Goal: Transaction & Acquisition: Purchase product/service

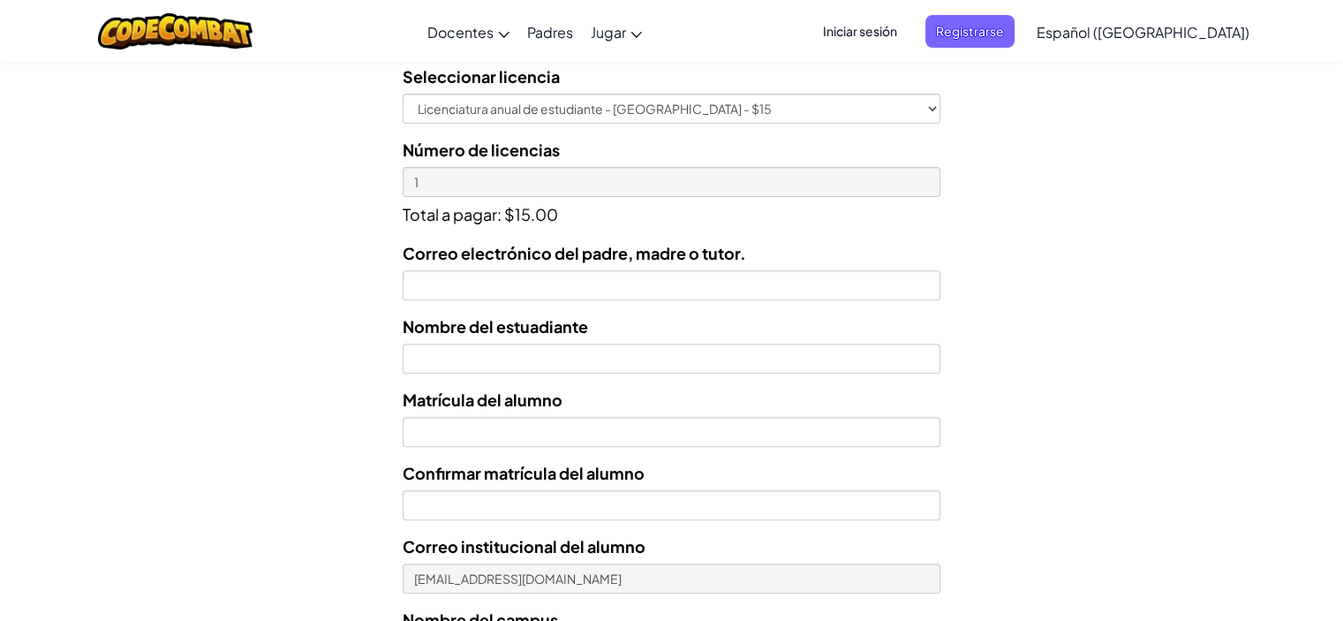
scroll to position [573, 0]
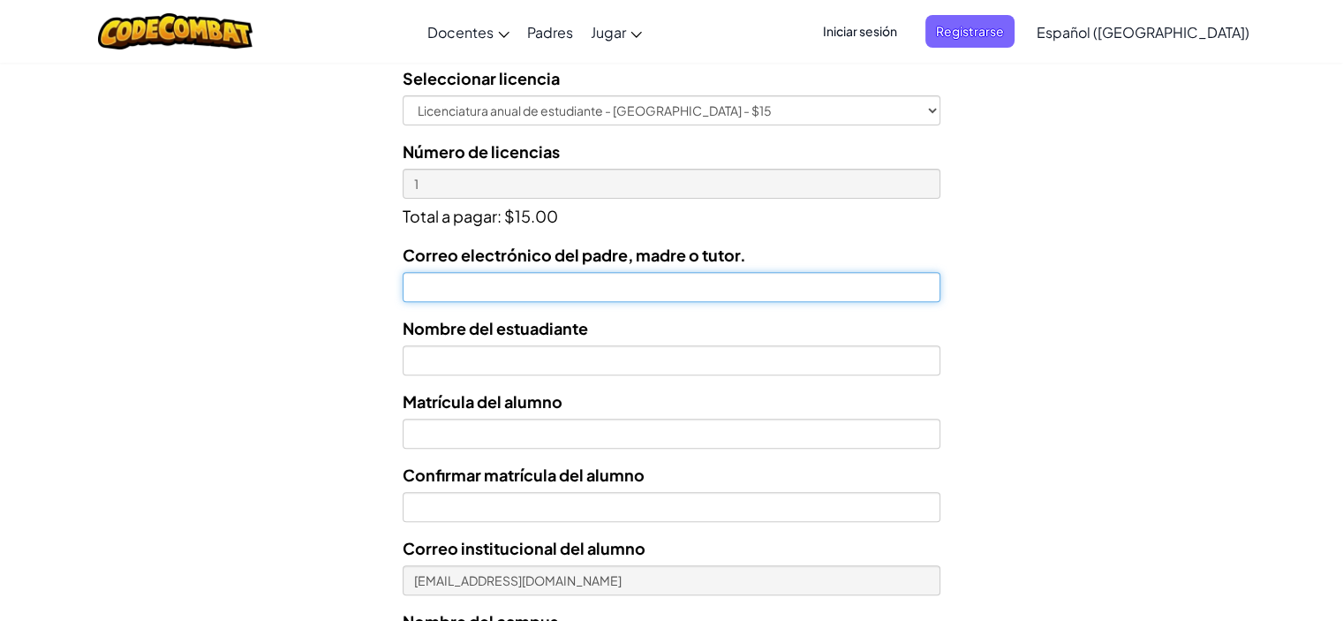
click at [413, 280] on input "Correo electrónico del padre, madre o tutor." at bounding box center [671, 287] width 537 height 30
type input "[EMAIL_ADDRESS][DOMAIN_NAME]"
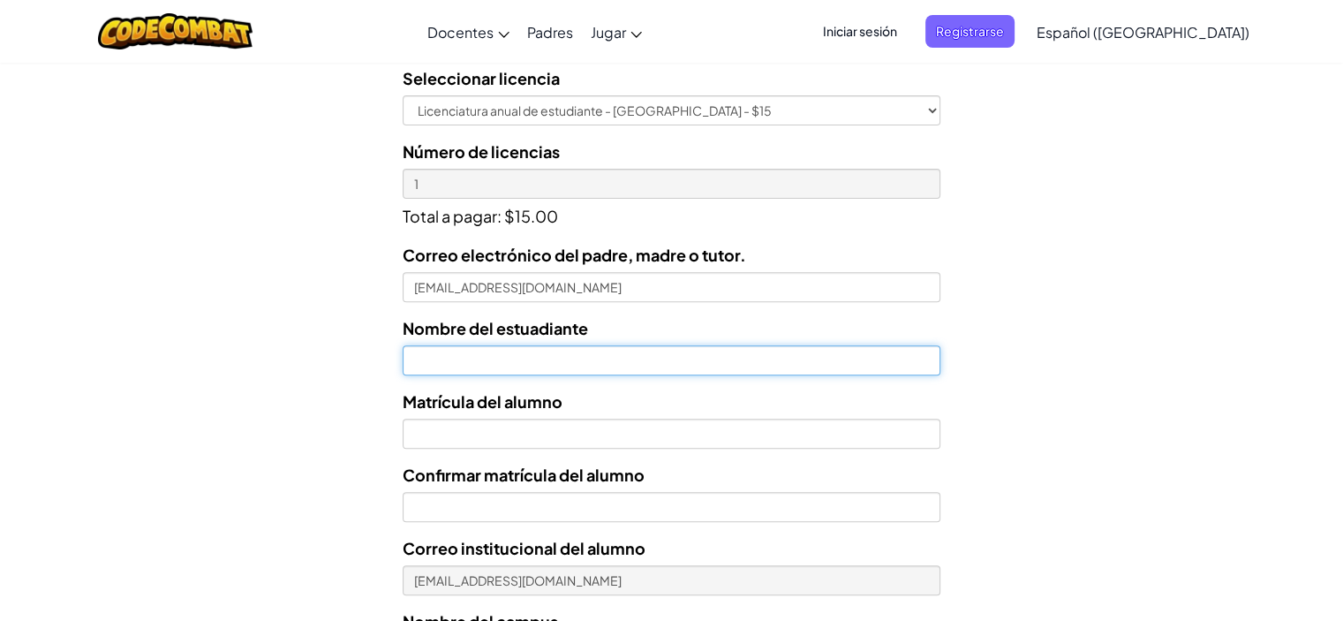
click at [445, 359] on input "text" at bounding box center [671, 360] width 537 height 30
type input "[PERSON_NAME]"
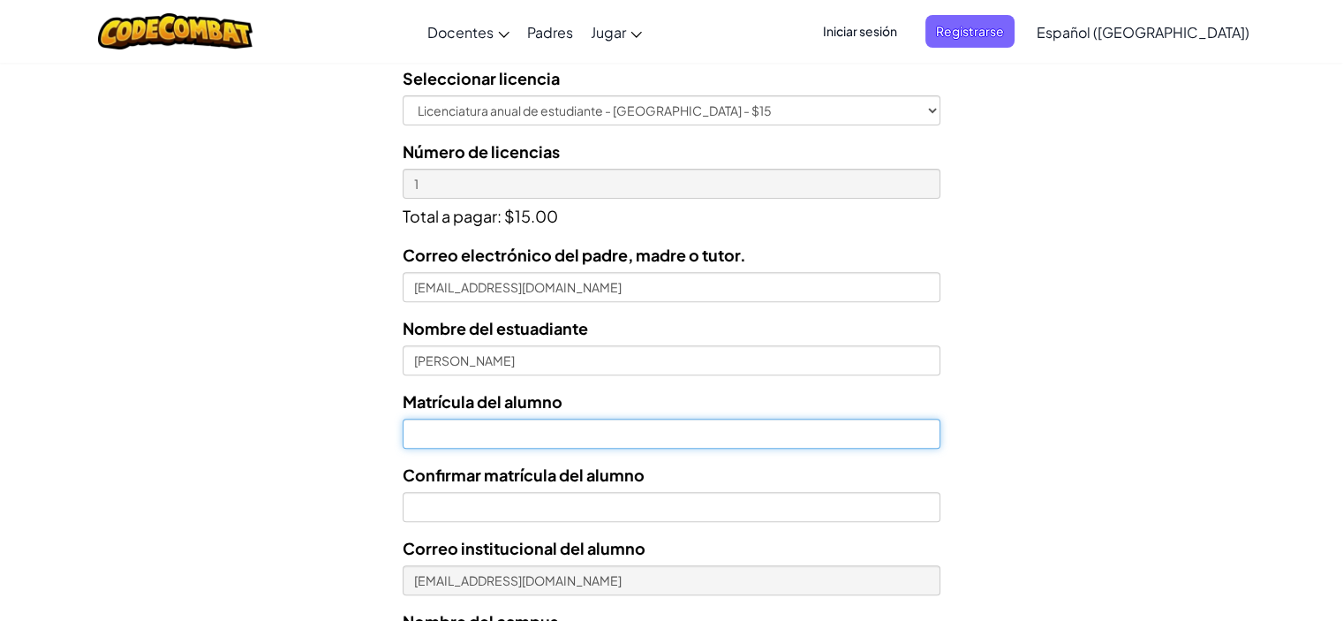
click at [413, 437] on input "Nombre del estuadiante" at bounding box center [671, 433] width 537 height 30
type input "AL07195223"
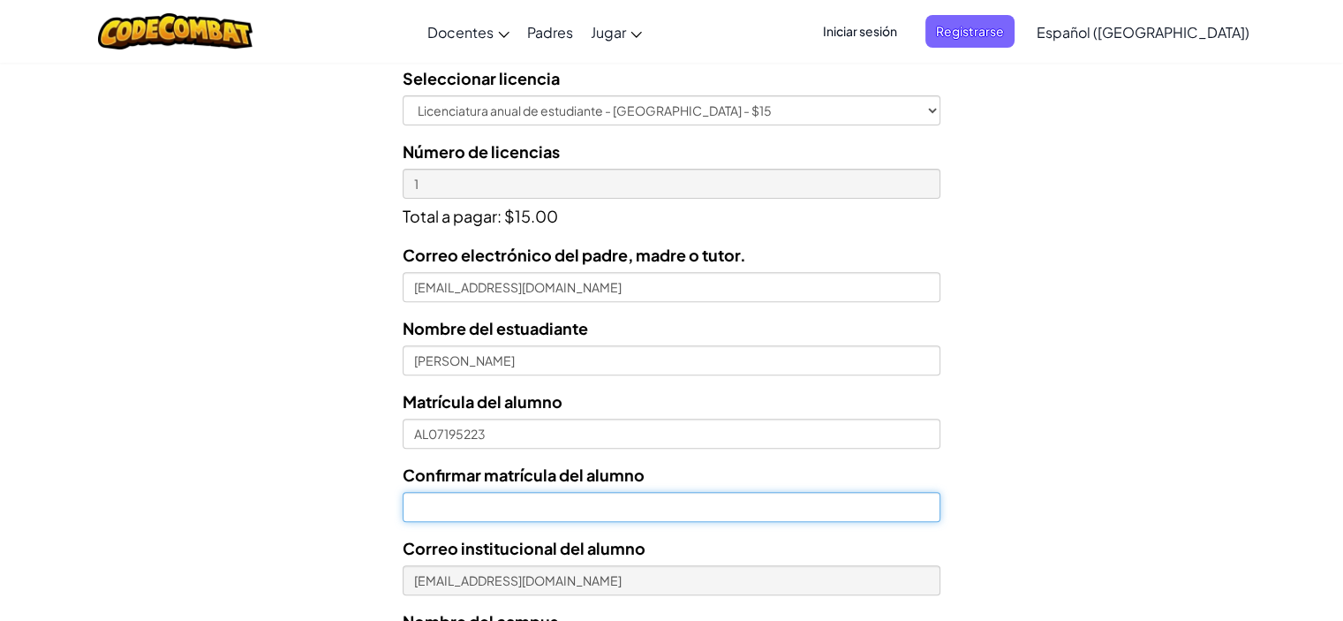
click at [452, 497] on input "Confirmar matrícula del alumno" at bounding box center [671, 507] width 537 height 30
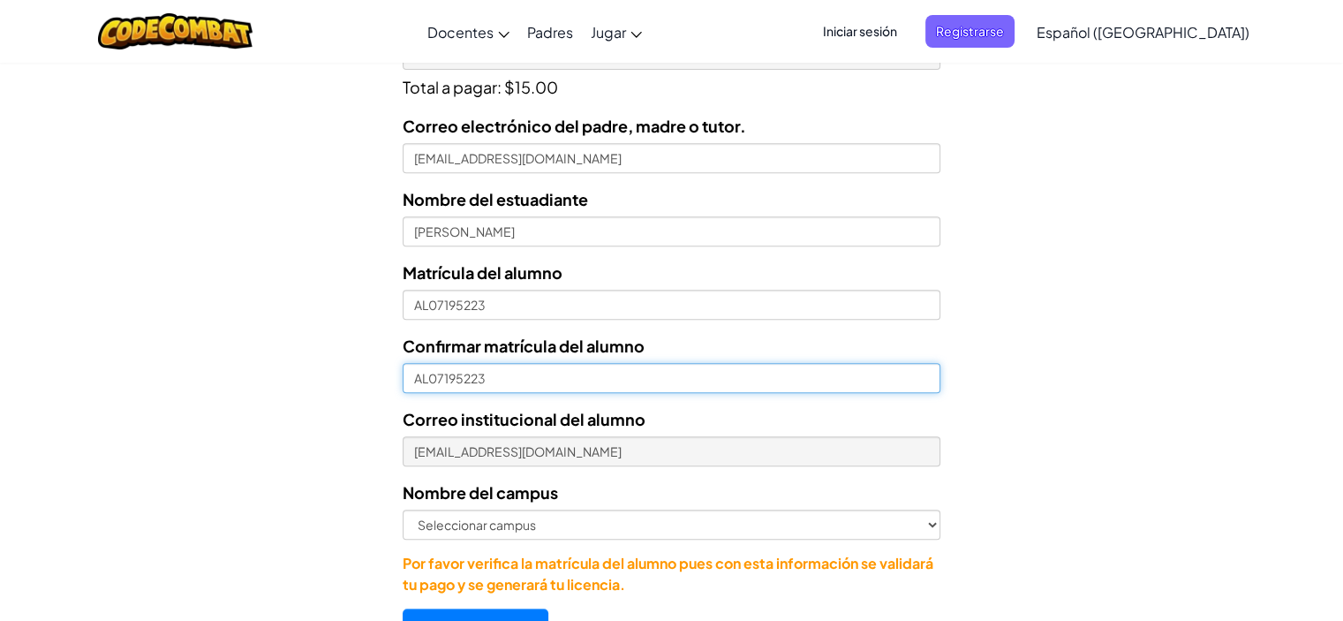
scroll to position [707, 0]
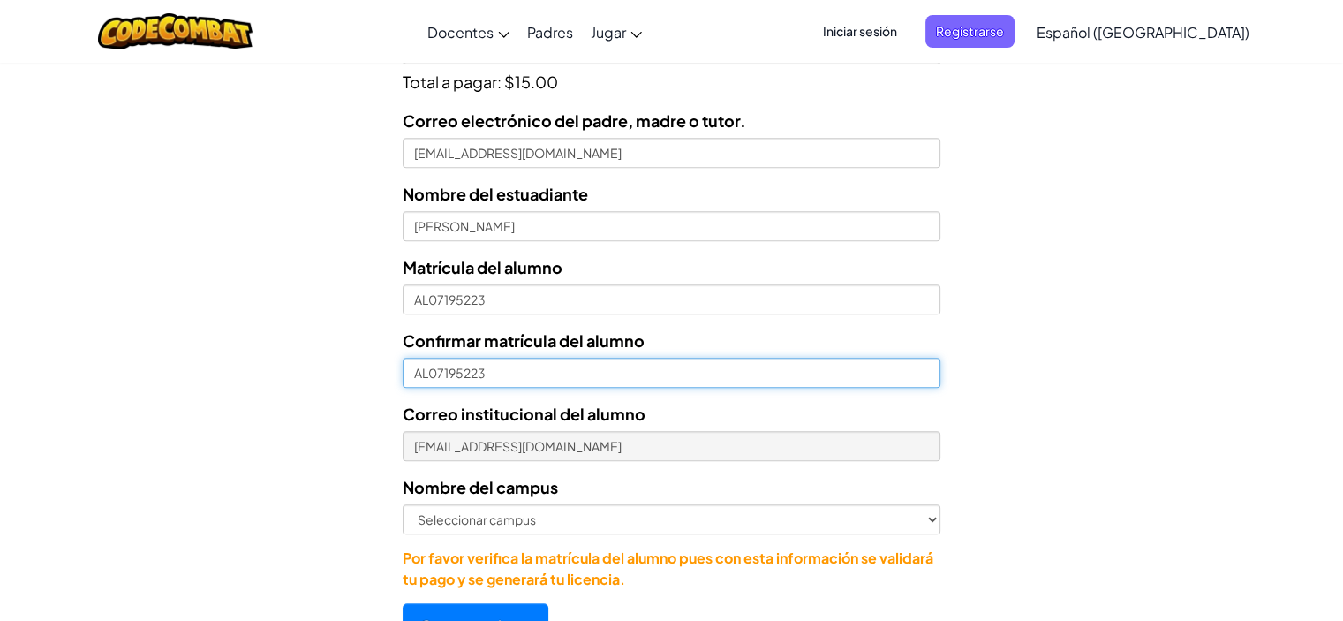
type input "AL07195223"
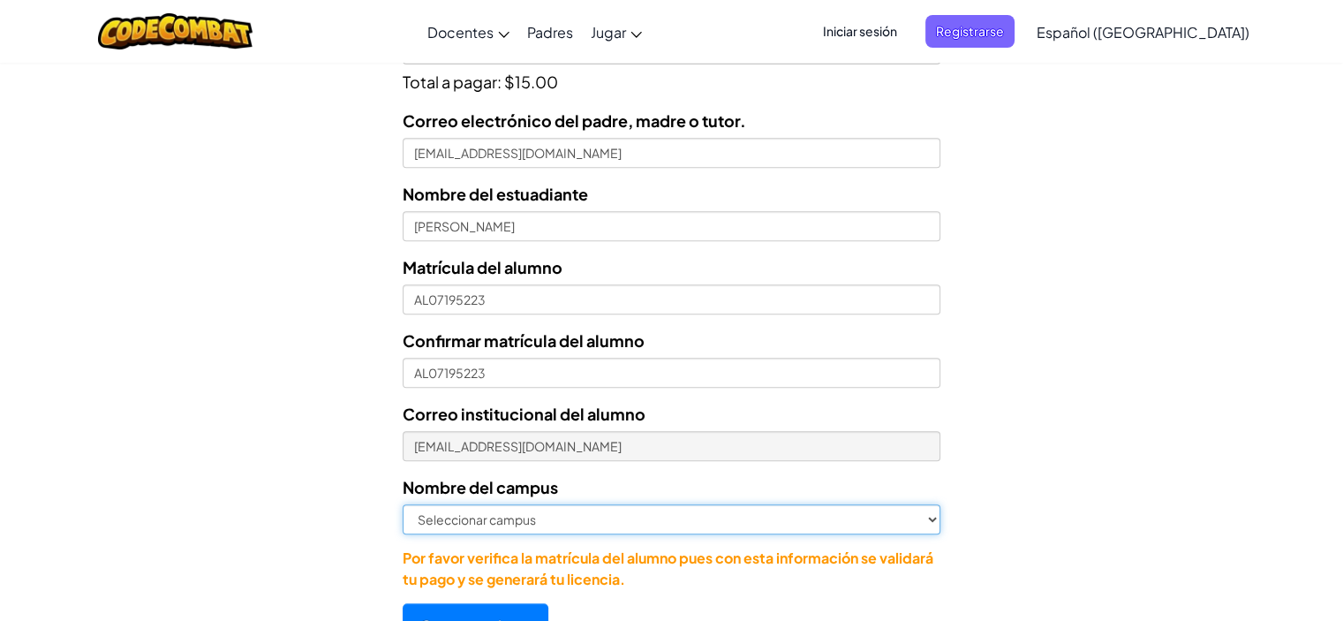
click at [438, 519] on select "Seleccionar campus [GEOGRAPHIC_DATA] Central [GEOGRAPHIC_DATA] [GEOGRAPHIC_DATA…" at bounding box center [671, 519] width 537 height 30
select select "[GEOGRAPHIC_DATA][PERSON_NAME]"
click at [403, 504] on select "Seleccionar campus [GEOGRAPHIC_DATA] Central [GEOGRAPHIC_DATA] [GEOGRAPHIC_DATA…" at bounding box center [671, 519] width 537 height 30
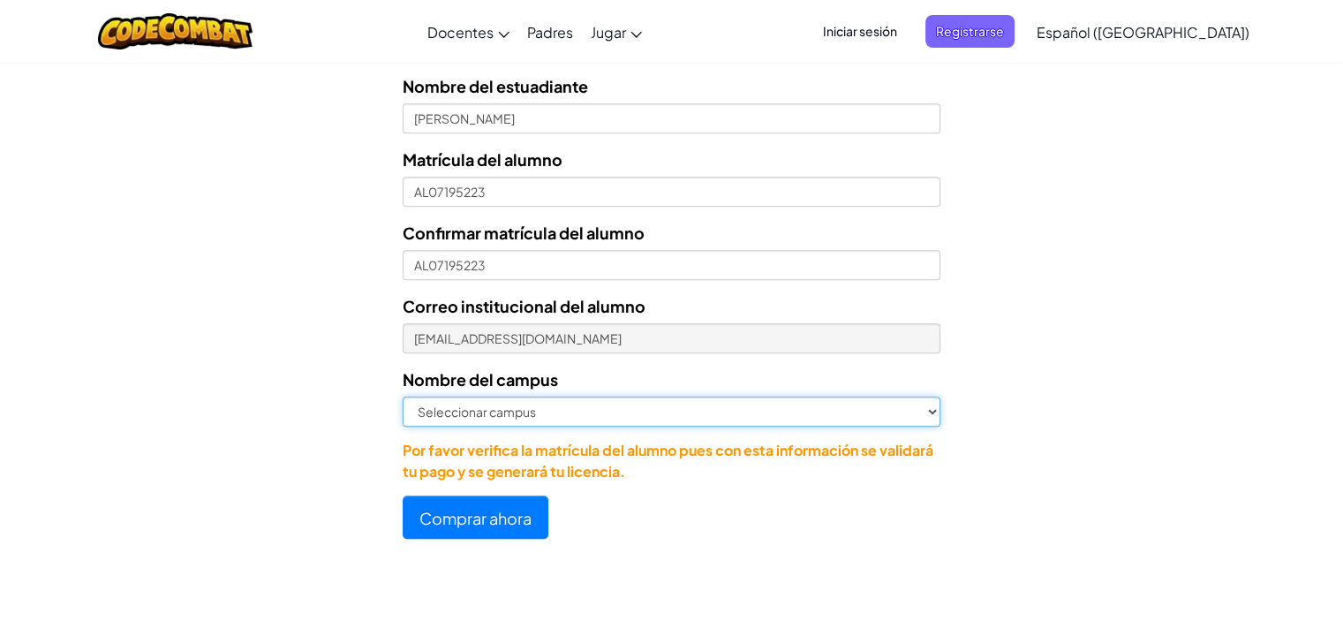
scroll to position [812, 0]
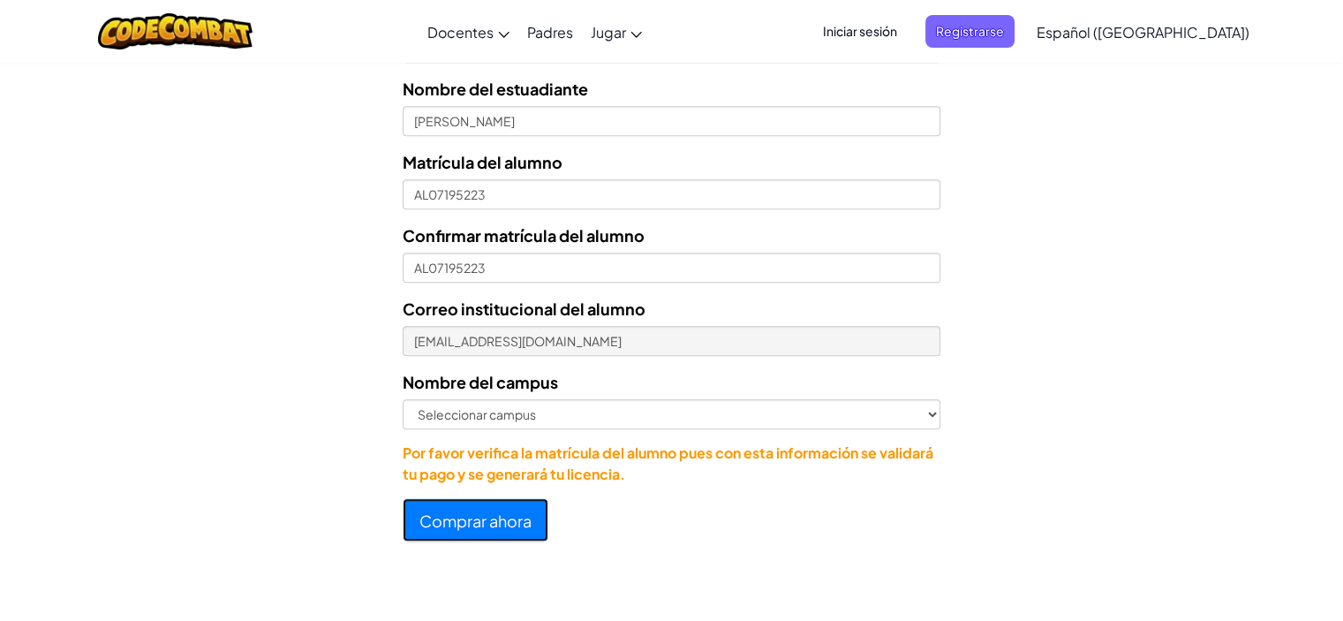
click at [471, 523] on font "Comprar ahora" at bounding box center [475, 520] width 112 height 20
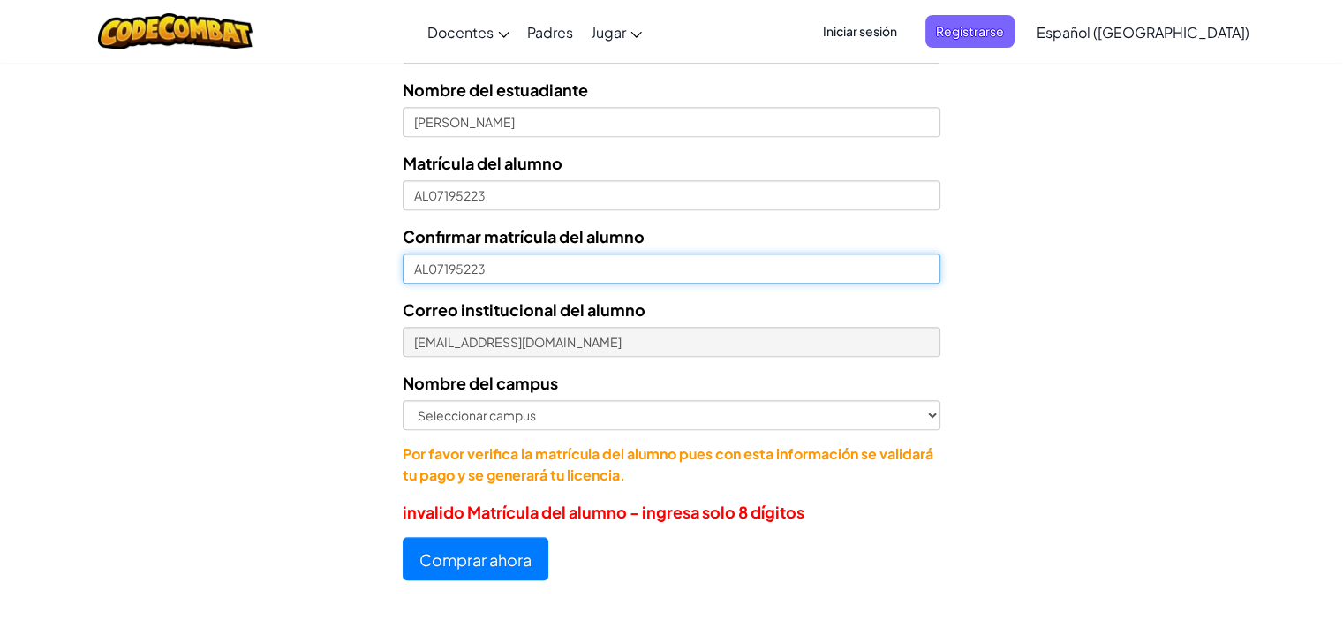
click at [429, 271] on input "AL07195223" at bounding box center [671, 268] width 537 height 30
type input "07195223"
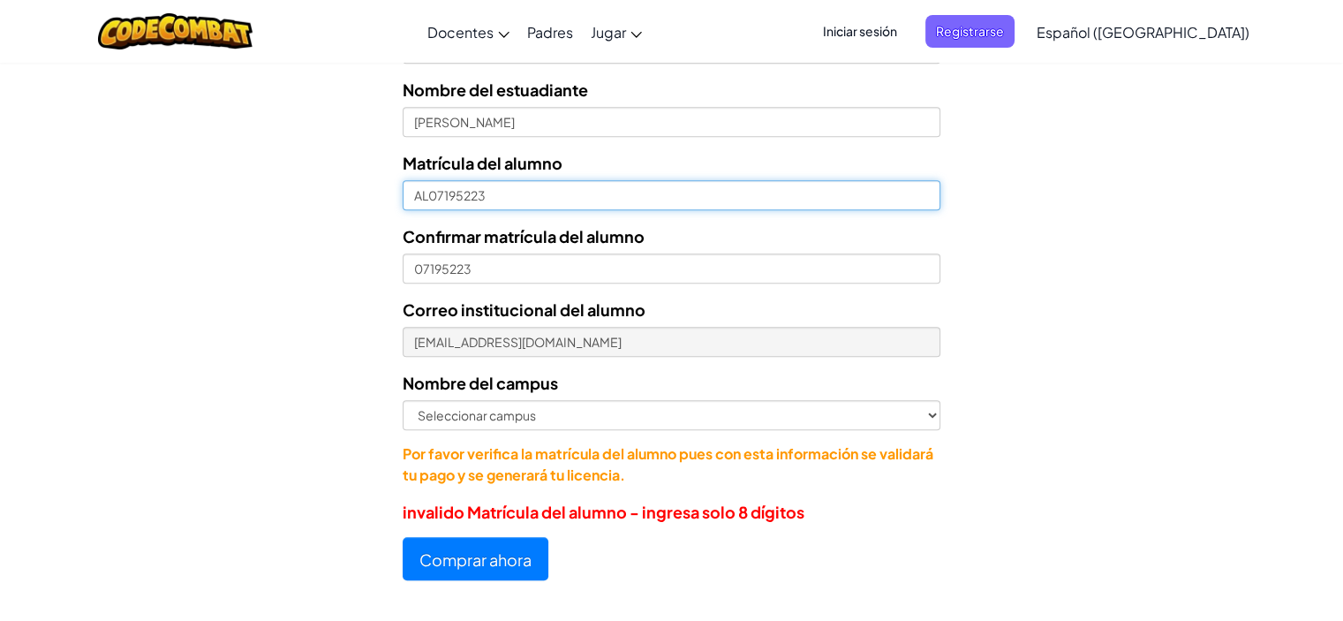
click at [427, 196] on input "AL07195223" at bounding box center [671, 195] width 537 height 30
type input "07195223"
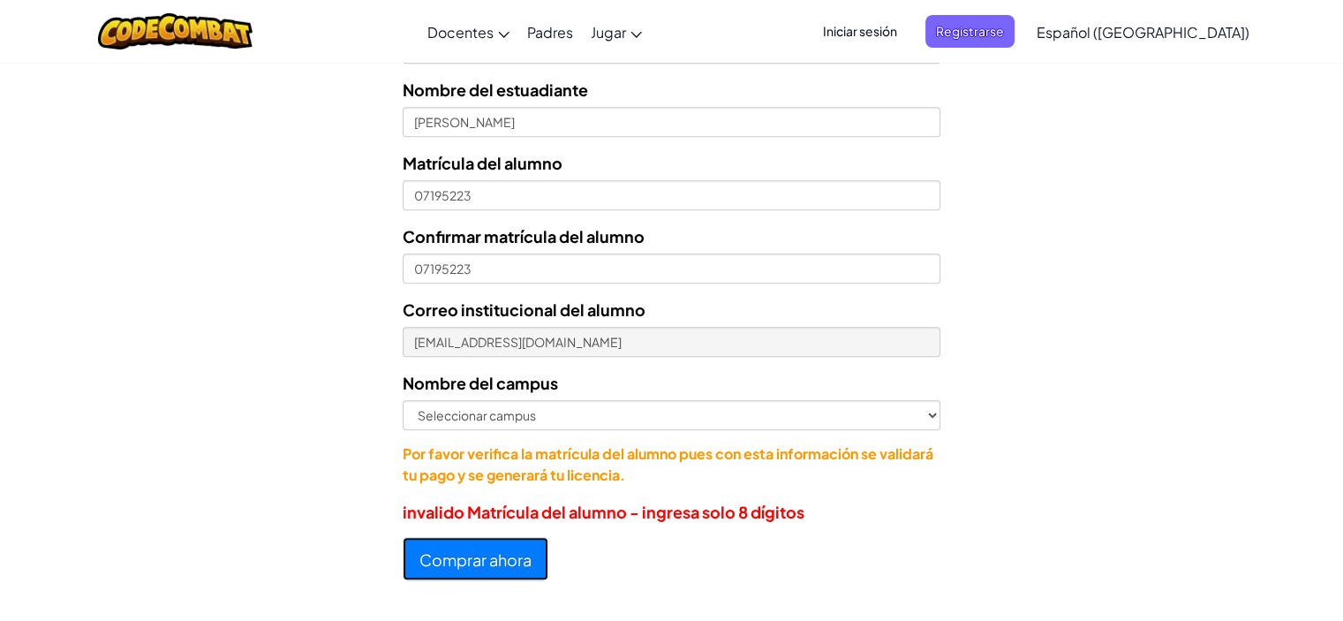
click at [462, 556] on font "Comprar ahora" at bounding box center [475, 559] width 112 height 20
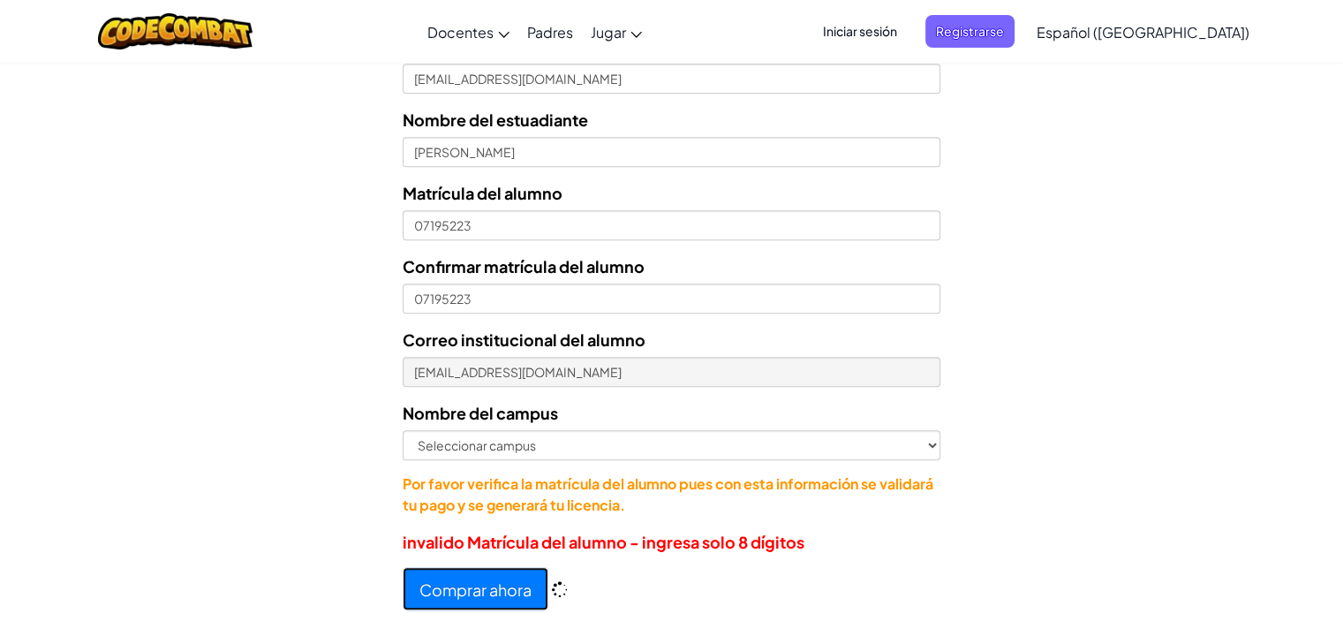
scroll to position [812, 0]
